Goal: Find specific page/section: Find specific page/section

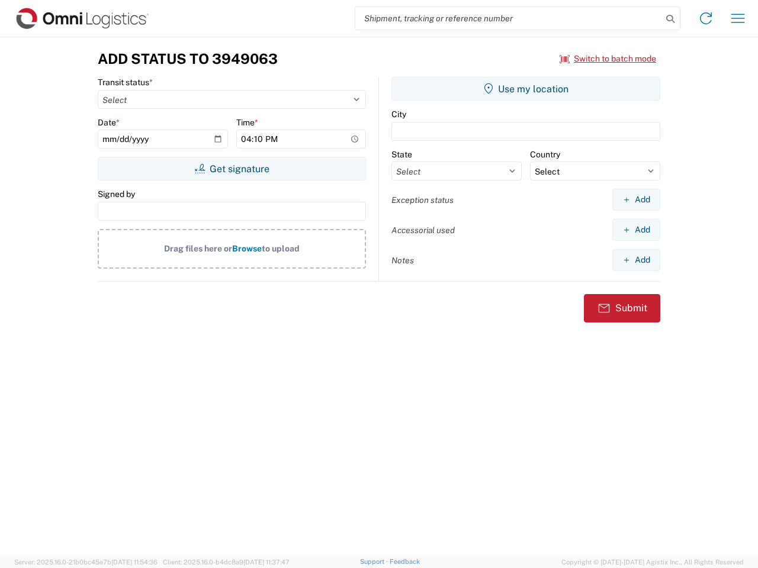
click at [508, 18] on input "search" at bounding box center [508, 18] width 307 height 22
click at [670, 19] on icon at bounding box center [670, 19] width 17 height 17
click at [706, 18] on icon at bounding box center [705, 18] width 19 height 19
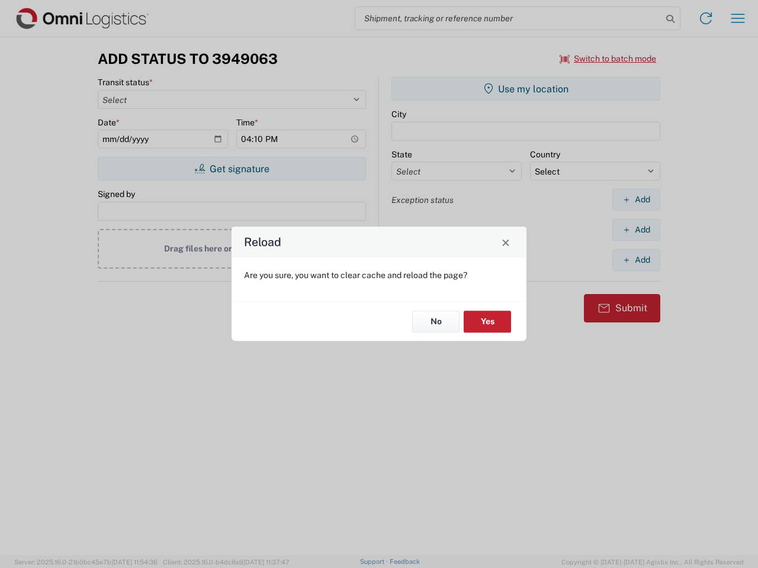
click at [608, 59] on div "Reload Are you sure, you want to clear cache and reload the page? No Yes" at bounding box center [379, 284] width 758 height 568
click at [231, 169] on div "Reload Are you sure, you want to clear cache and reload the page? No Yes" at bounding box center [379, 284] width 758 height 568
click at [526, 89] on div "Reload Are you sure, you want to clear cache and reload the page? No Yes" at bounding box center [379, 284] width 758 height 568
click at [636, 199] on div "Reload Are you sure, you want to clear cache and reload the page? No Yes" at bounding box center [379, 284] width 758 height 568
click at [636, 230] on div "Reload Are you sure, you want to clear cache and reload the page? No Yes" at bounding box center [379, 284] width 758 height 568
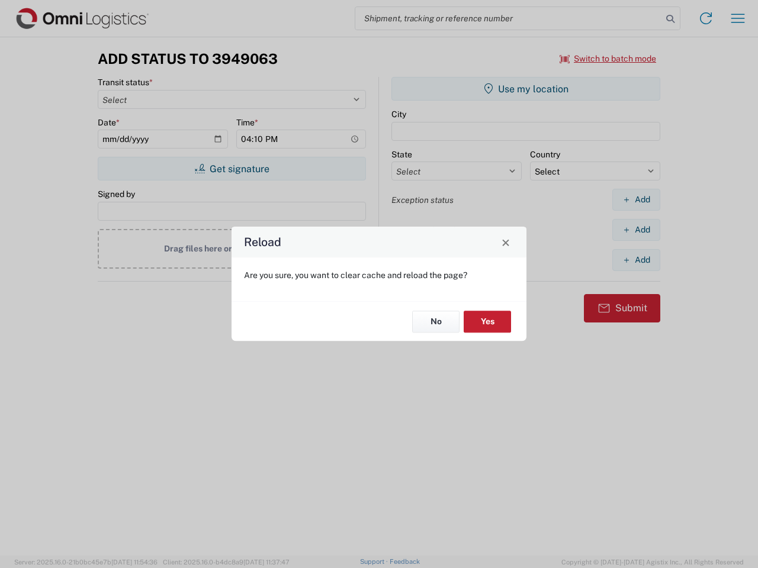
click at [636, 260] on div "Reload Are you sure, you want to clear cache and reload the page? No Yes" at bounding box center [379, 284] width 758 height 568
